Goal: Transaction & Acquisition: Purchase product/service

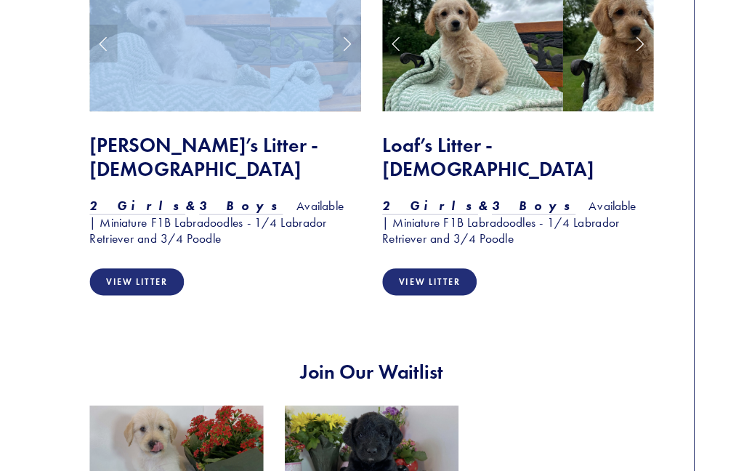
scroll to position [1319, 0]
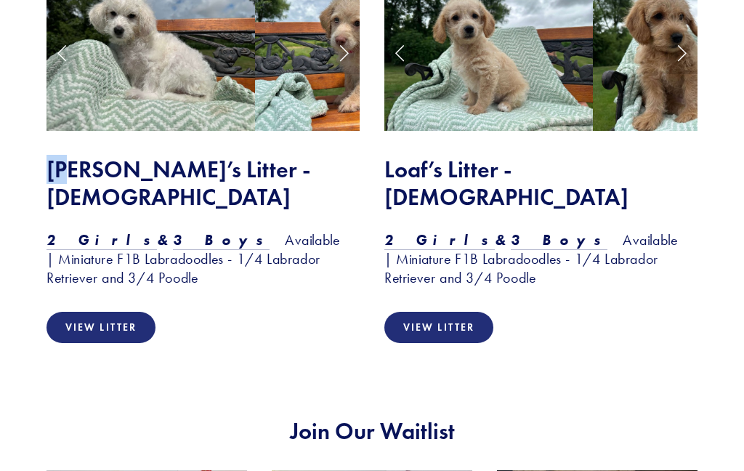
click at [17, 50] on div "View Our Litters" at bounding box center [372, 361] width 744 height 996
click at [97, 312] on link "View Litter" at bounding box center [101, 327] width 109 height 31
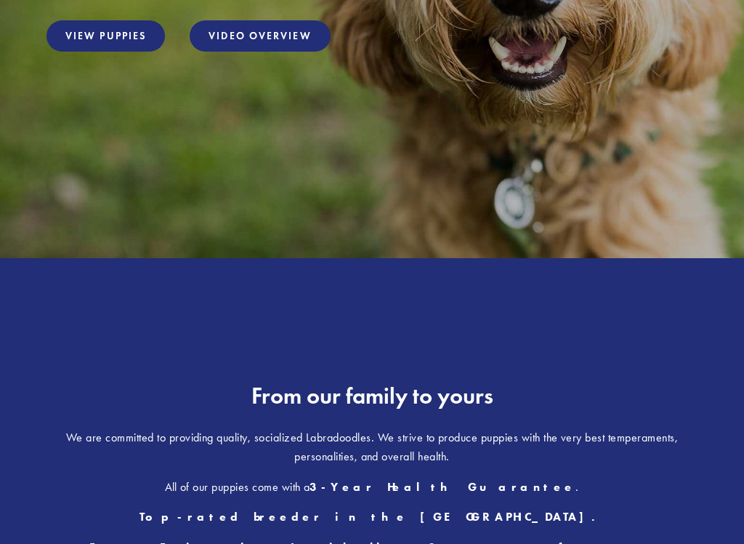
scroll to position [257, 0]
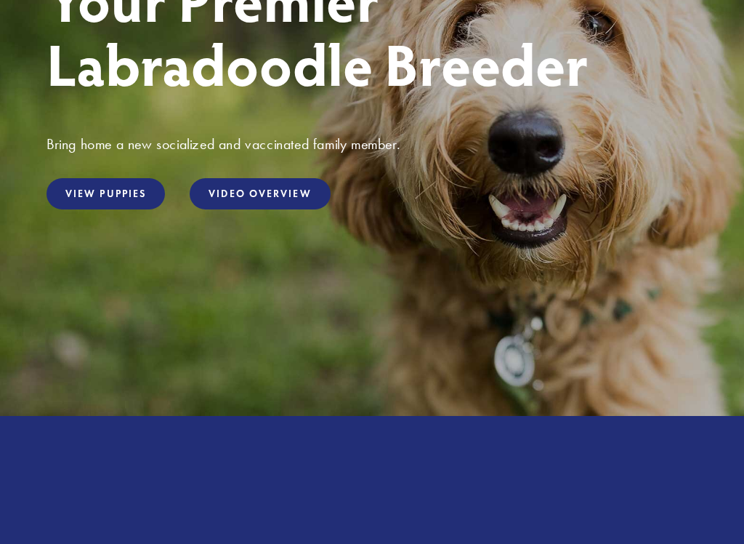
click at [100, 195] on link "View Puppies" at bounding box center [106, 193] width 119 height 31
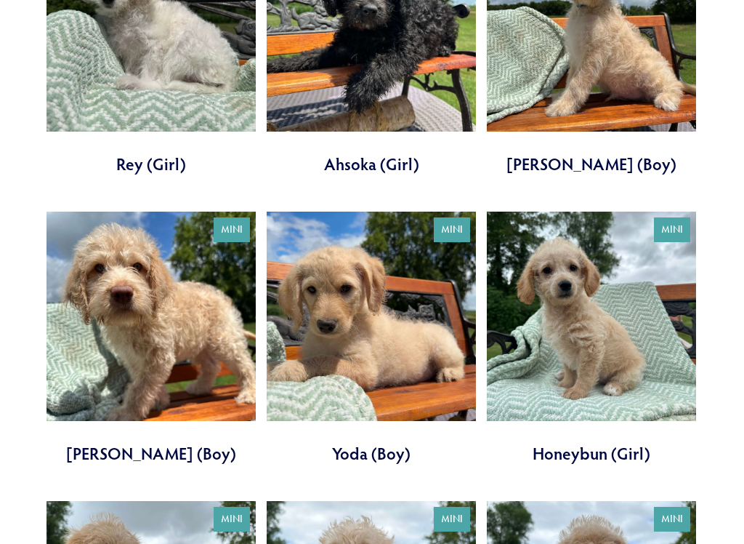
scroll to position [690, 0]
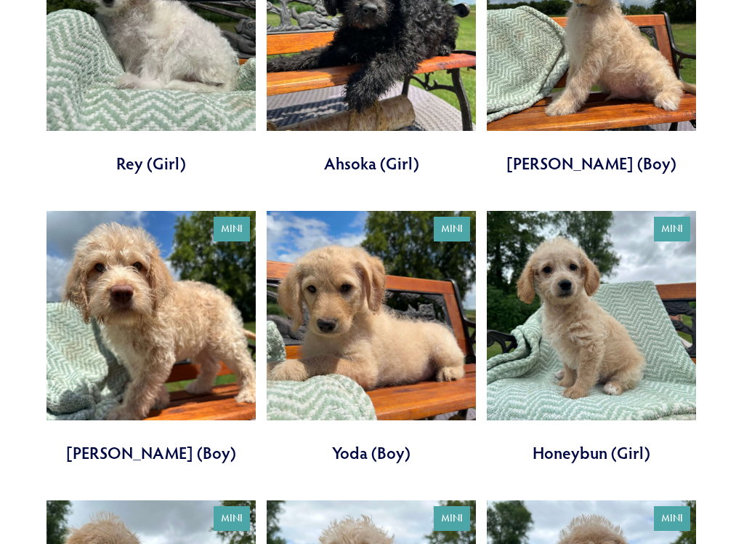
click at [345, 308] on link at bounding box center [371, 338] width 209 height 253
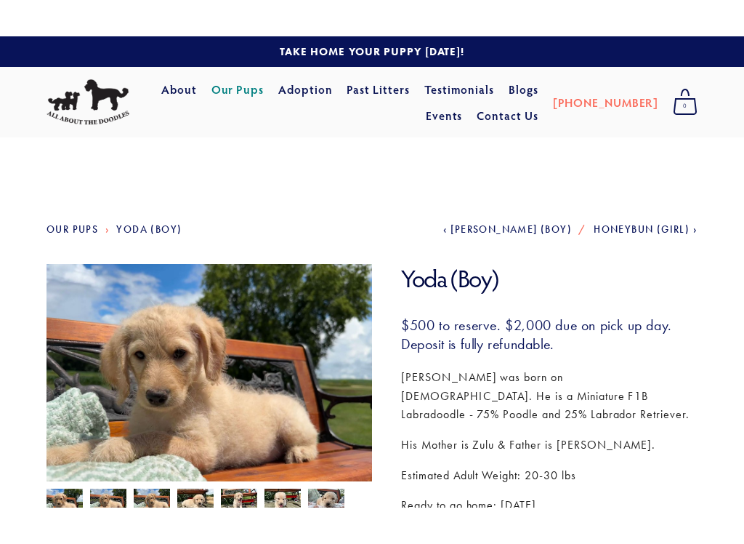
scroll to position [158, 0]
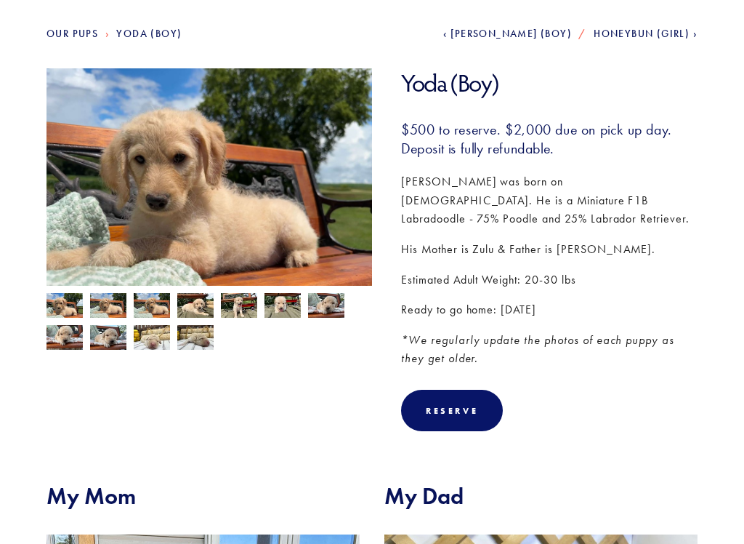
click at [63, 312] on img at bounding box center [65, 308] width 36 height 28
click at [103, 310] on img at bounding box center [108, 308] width 36 height 28
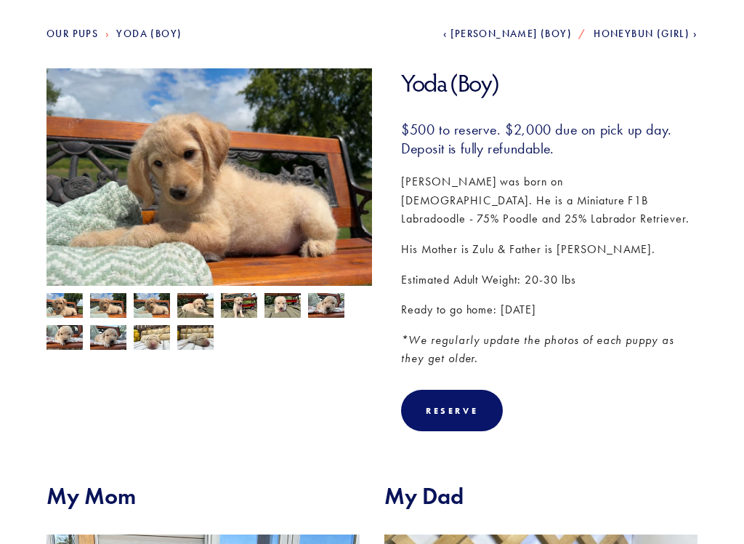
scroll to position [159, 0]
click at [149, 304] on img at bounding box center [152, 307] width 36 height 28
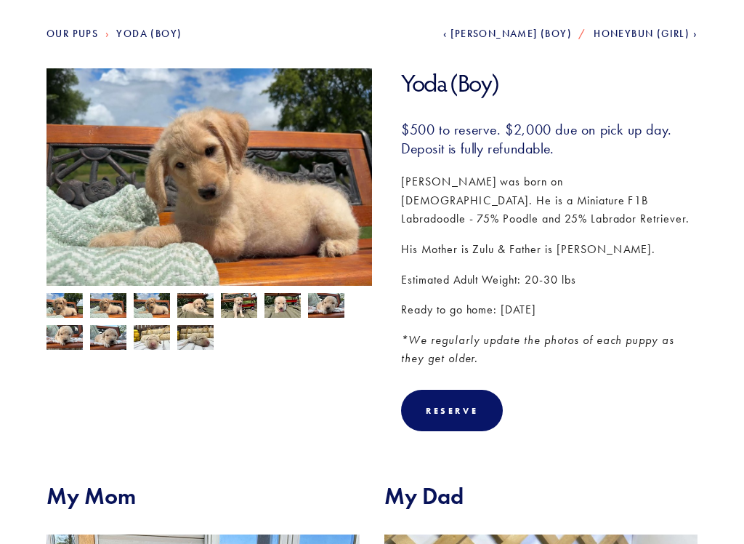
click at [187, 302] on img at bounding box center [195, 307] width 36 height 28
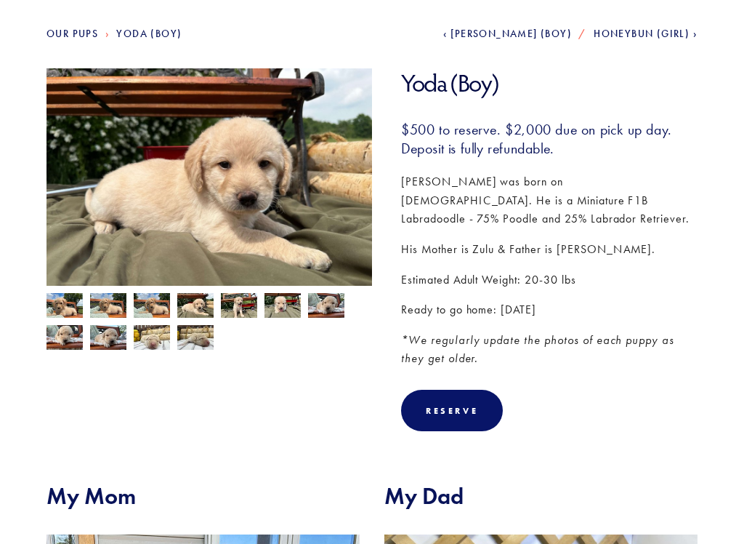
click at [240, 308] on img at bounding box center [239, 307] width 36 height 28
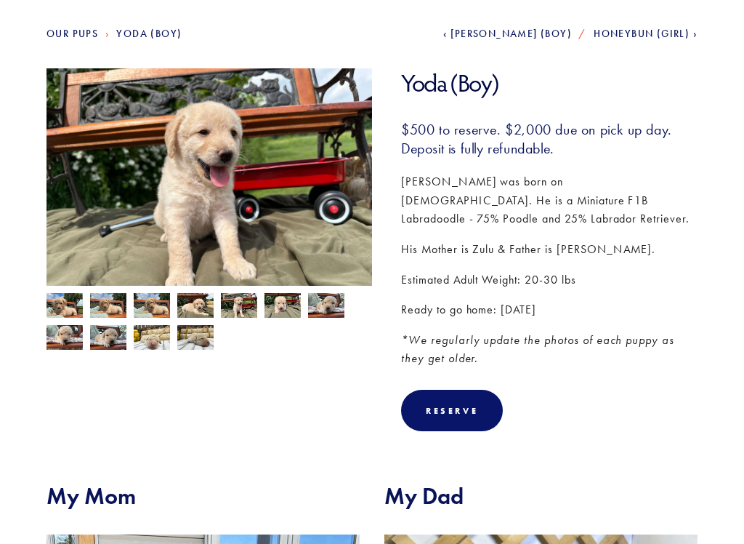
click at [278, 307] on img at bounding box center [283, 306] width 36 height 28
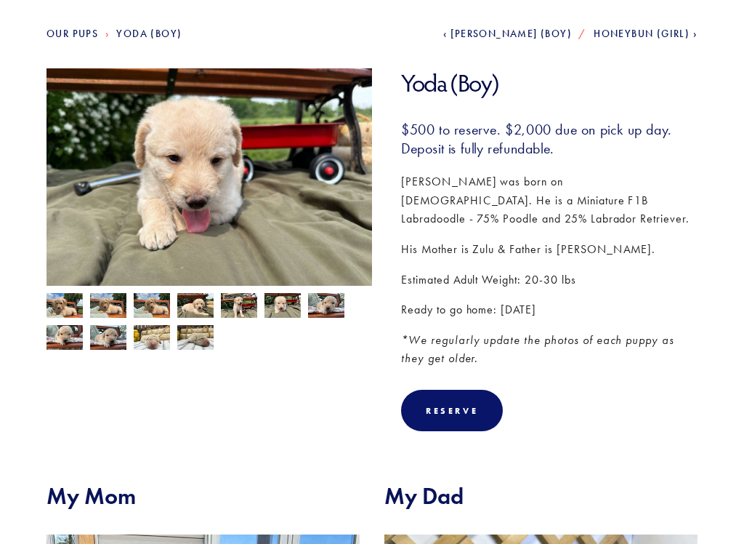
click at [320, 310] on img at bounding box center [326, 306] width 36 height 28
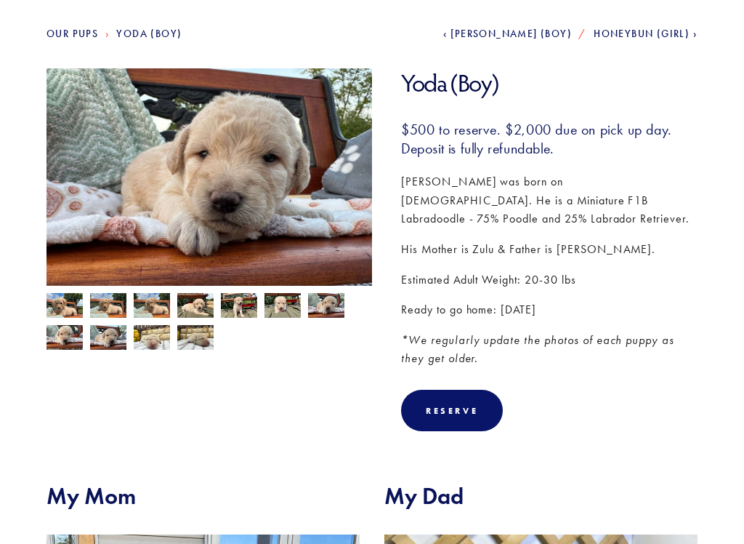
click at [23, 330] on section "Our Pups Yoda (Boy) Previous [PERSON_NAME] (Boy) Next Honeybun (Girl) Yoda (Boy)" at bounding box center [372, 405] width 744 height 927
click at [57, 338] on img at bounding box center [65, 338] width 36 height 28
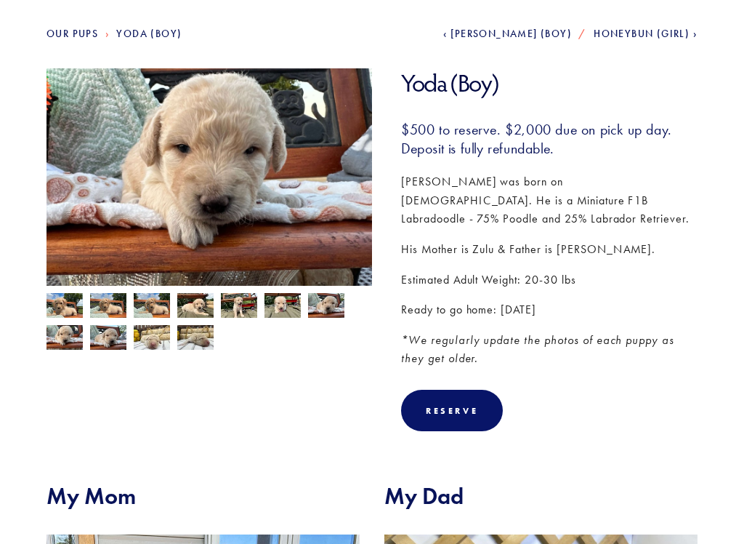
click at [99, 338] on img at bounding box center [108, 338] width 36 height 28
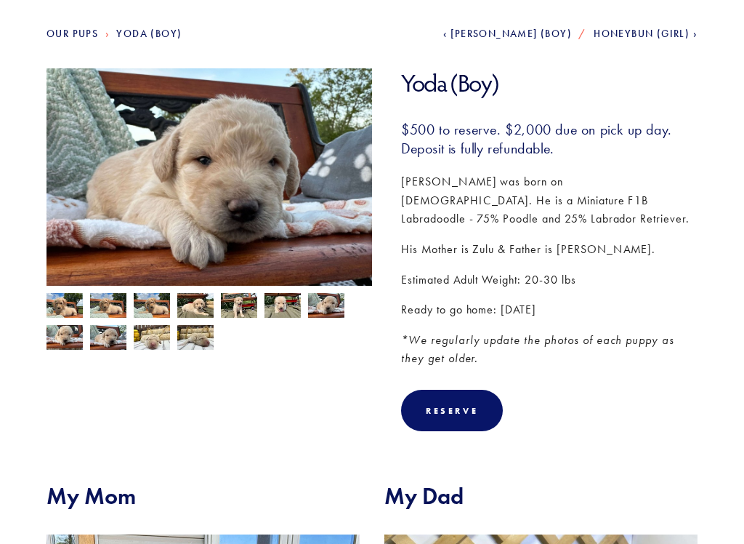
click at [152, 342] on img at bounding box center [152, 338] width 36 height 28
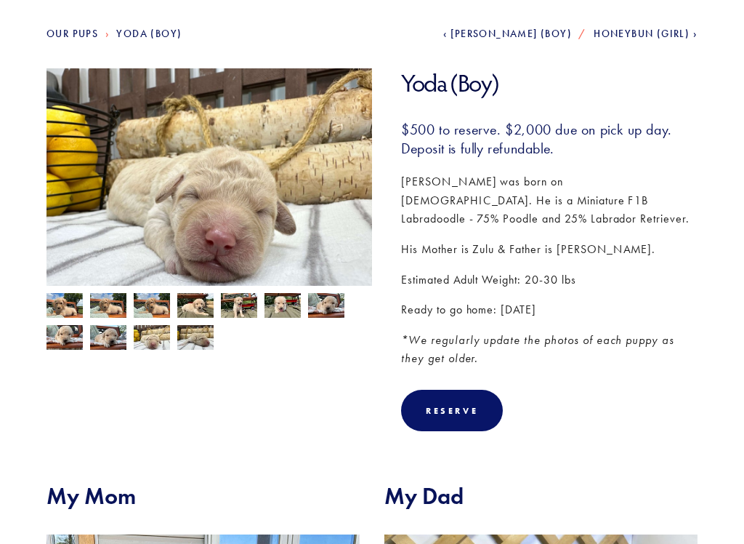
click at [193, 343] on img at bounding box center [195, 338] width 36 height 28
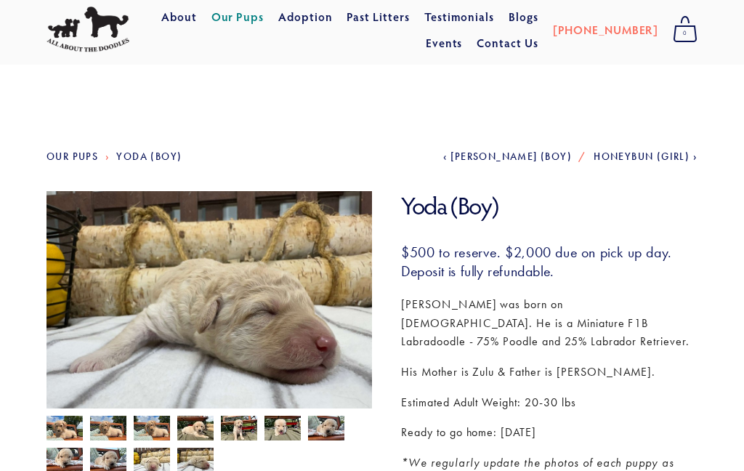
scroll to position [0, 0]
